Goal: Information Seeking & Learning: Find specific fact

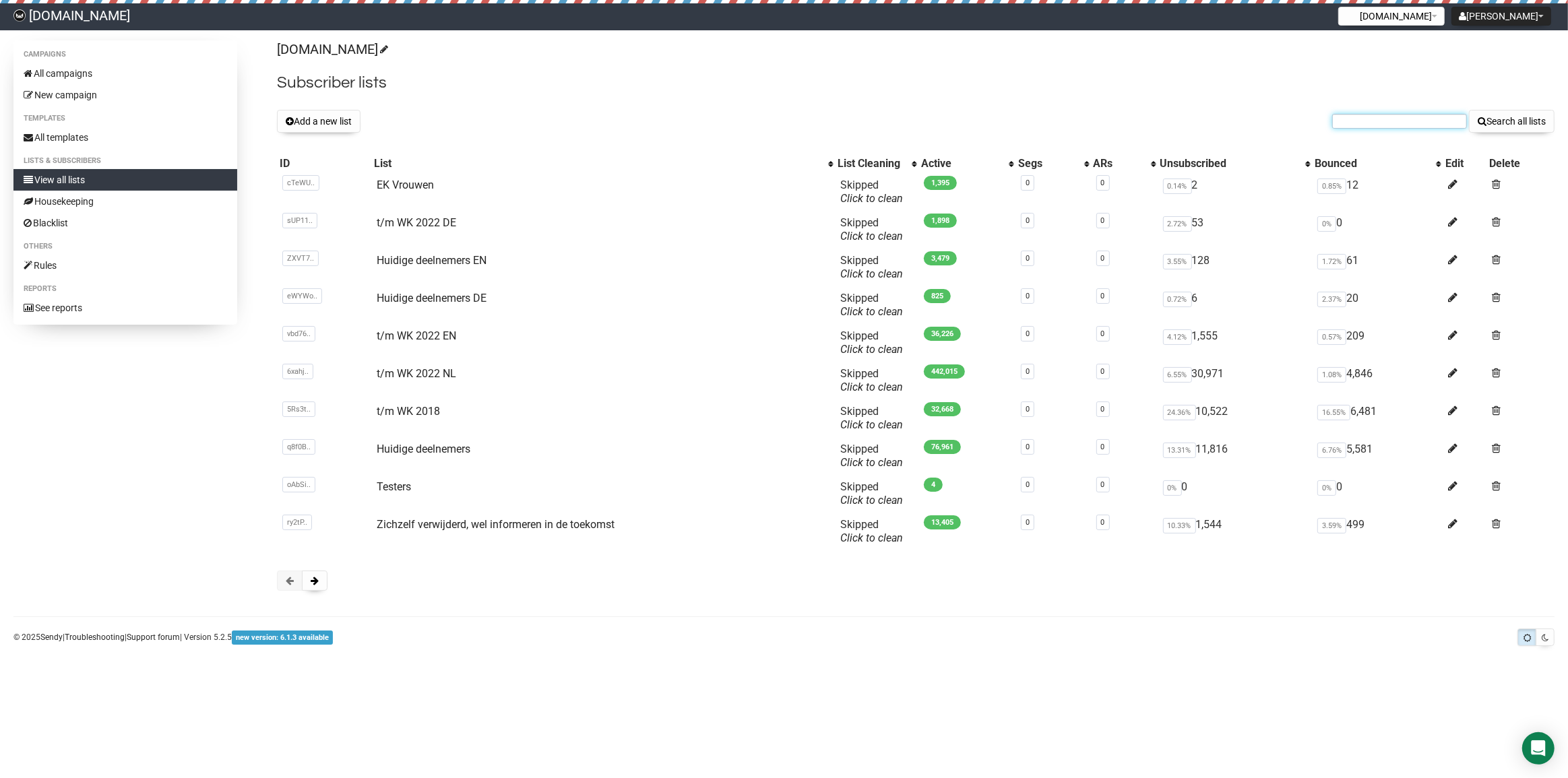
drag, startPoint x: 1347, startPoint y: 121, endPoint x: 1382, endPoint y: 110, distance: 36.7
click at [1347, 121] on input "text" at bounding box center [1399, 121] width 134 height 15
paste input "1575258"
type input "1575258"
click at [1492, 116] on button "Search all lists" at bounding box center [1511, 121] width 86 height 23
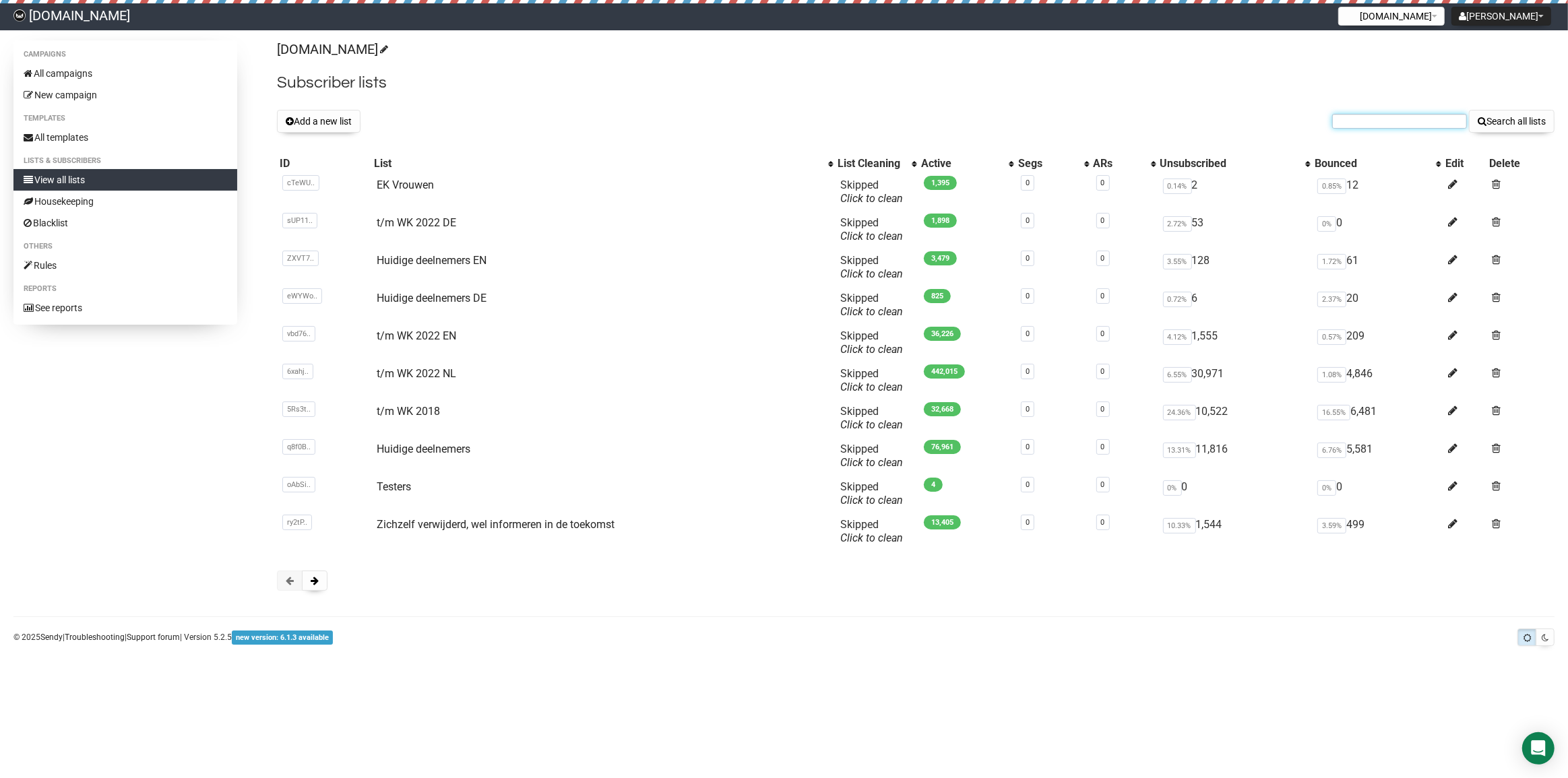
drag, startPoint x: 1399, startPoint y: 116, endPoint x: 1410, endPoint y: 116, distance: 11.0
click at [1399, 116] on input "text" at bounding box center [1399, 121] width 134 height 15
paste input "[EMAIL_ADDRESS][DOMAIN_NAME]"
type input "[EMAIL_ADDRESS][DOMAIN_NAME]"
click at [1514, 118] on button "Search all lists" at bounding box center [1511, 121] width 86 height 23
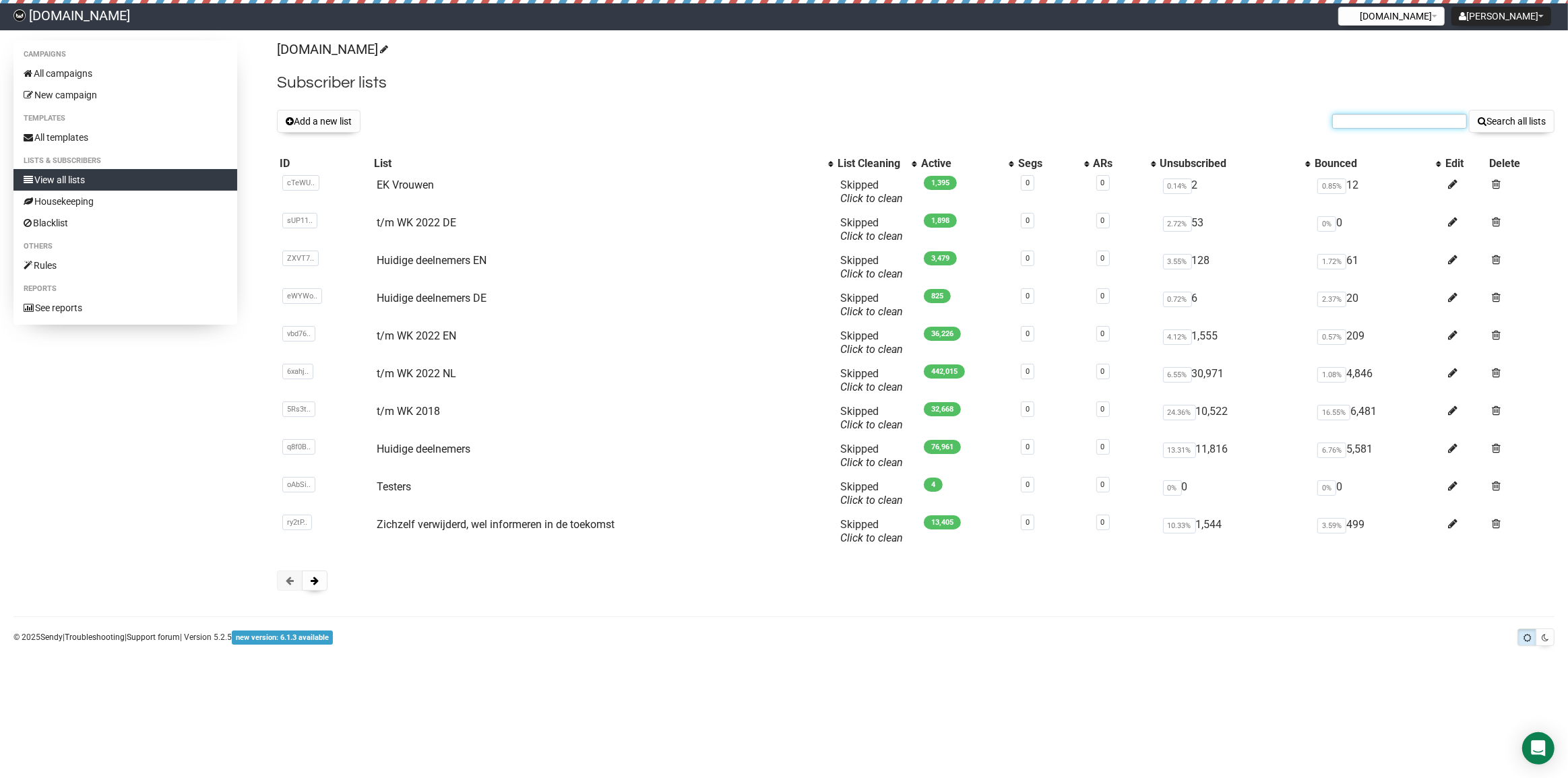
drag, startPoint x: 1426, startPoint y: 121, endPoint x: 1441, endPoint y: 62, distance: 60.9
click at [1426, 121] on input "text" at bounding box center [1399, 121] width 134 height 15
paste input "[EMAIL_ADDRESS][DOMAIN_NAME]"
type input "[EMAIL_ADDRESS][DOMAIN_NAME]"
click at [1507, 121] on button "Search all lists" at bounding box center [1511, 121] width 86 height 23
